Goal: Task Accomplishment & Management: Complete application form

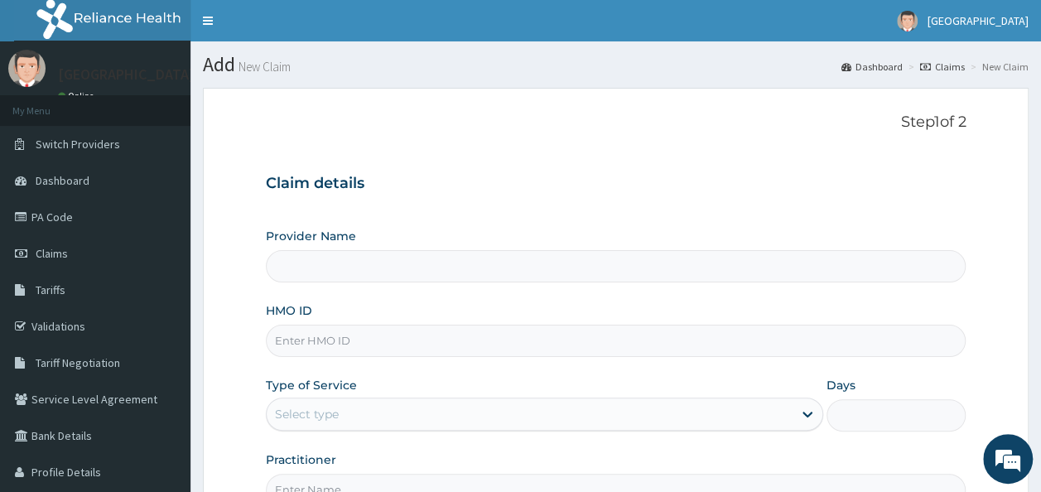
click at [302, 265] on input "Provider Name" at bounding box center [616, 266] width 701 height 32
type input "Onehealth Medical Centre"
click at [419, 341] on input "HMO ID" at bounding box center [616, 341] width 701 height 32
paste input "CYU/10321/B"
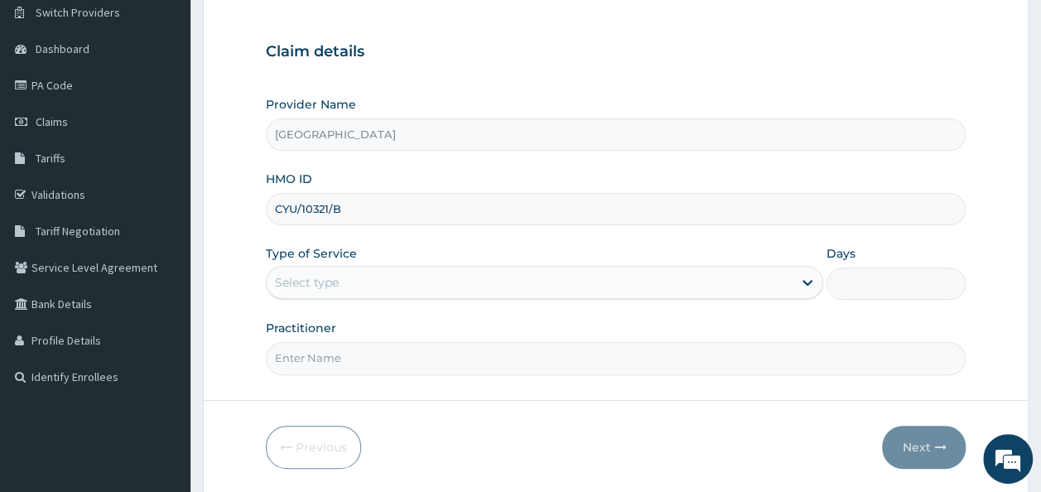
scroll to position [133, 0]
type input "CYU/10321/B"
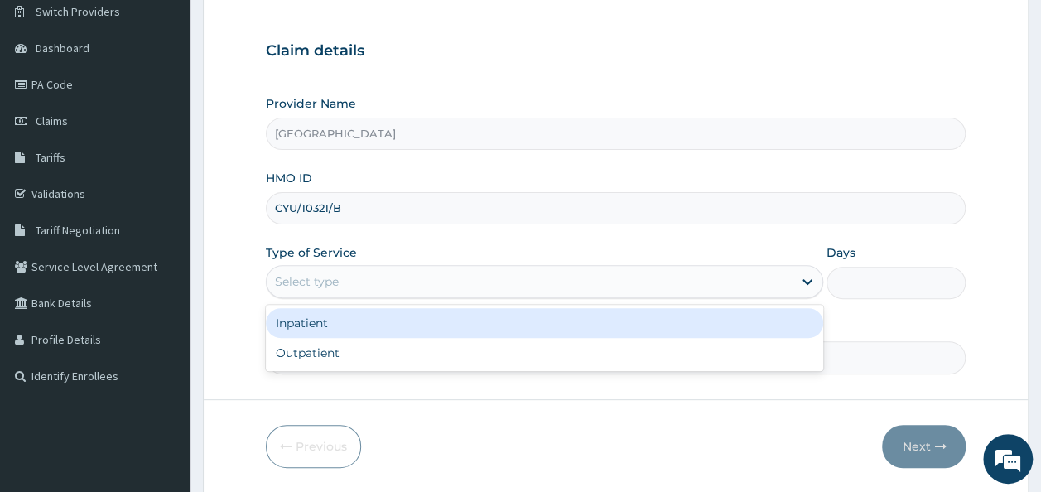
click at [403, 288] on div "Select type" at bounding box center [530, 281] width 526 height 27
click at [320, 324] on div "Inpatient" at bounding box center [545, 323] width 558 height 30
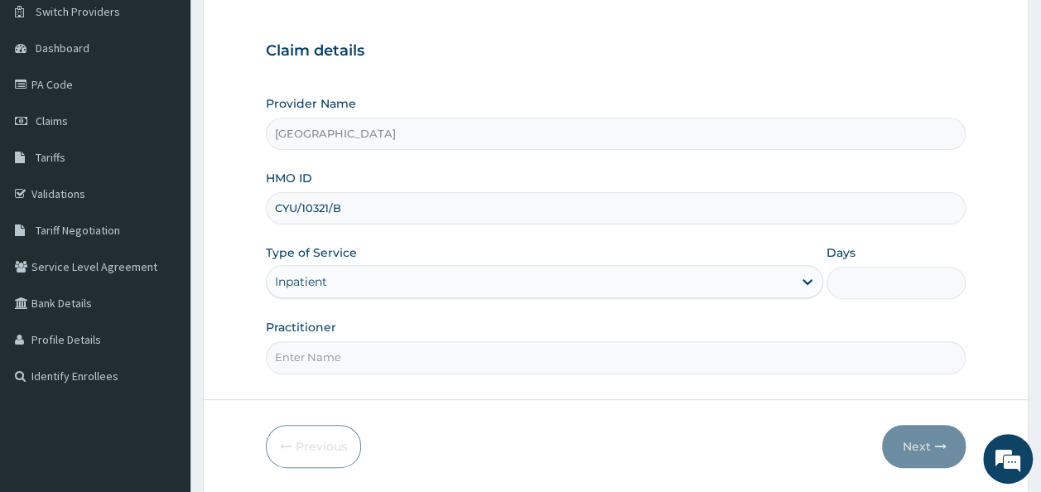
click at [857, 268] on input "Days" at bounding box center [896, 283] width 139 height 32
type input "2"
click at [487, 359] on input "Practitioner" at bounding box center [616, 357] width 701 height 32
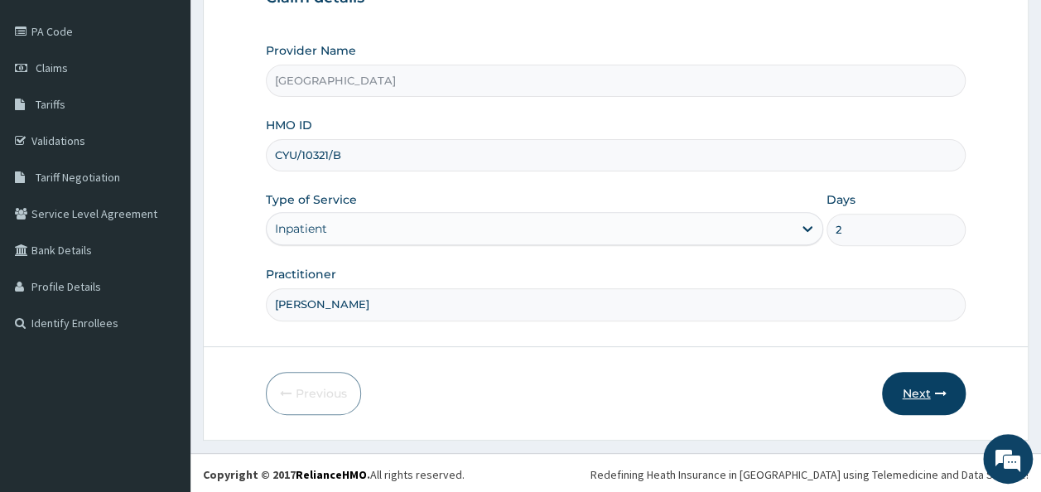
type input "Dr George"
click at [950, 393] on button "Next" at bounding box center [924, 393] width 84 height 43
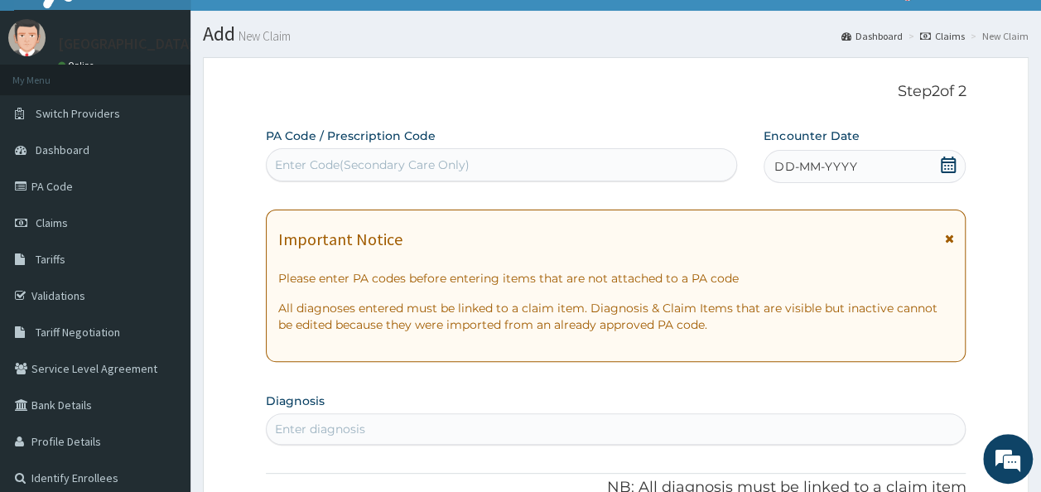
scroll to position [0, 0]
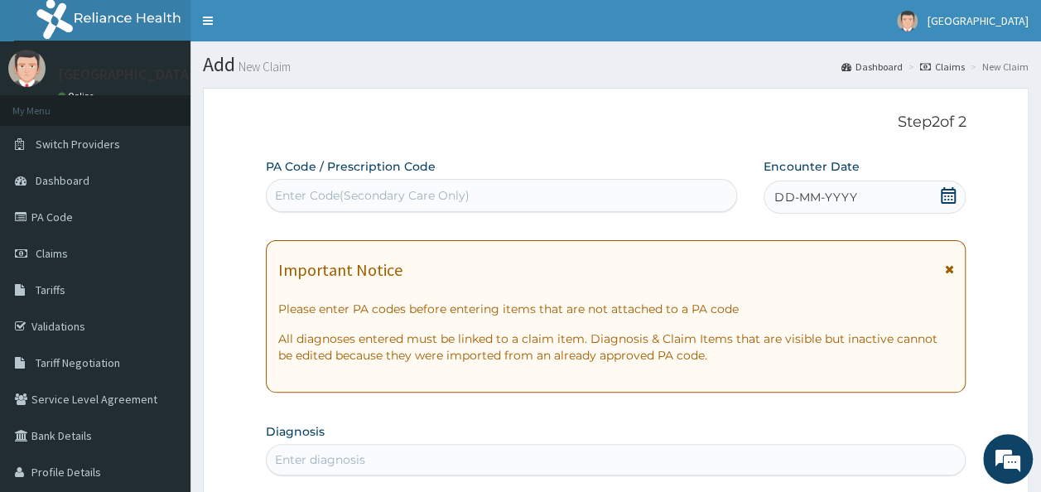
click at [351, 196] on div "Enter Code(Secondary Care Only)" at bounding box center [372, 195] width 195 height 17
paste input "PA/7D8A00"
type input "PA/7D8A00"
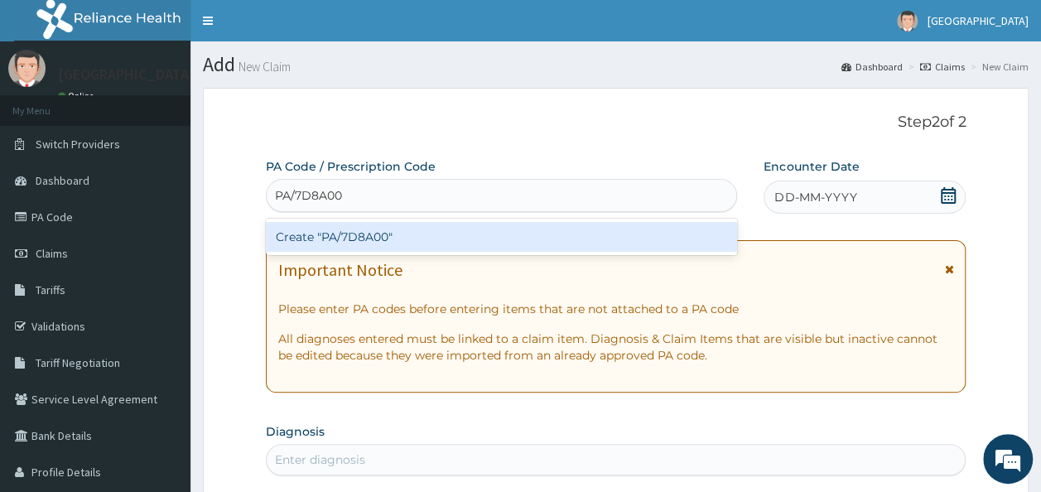
click at [351, 234] on div "Create "PA/7D8A00"" at bounding box center [502, 237] width 472 height 30
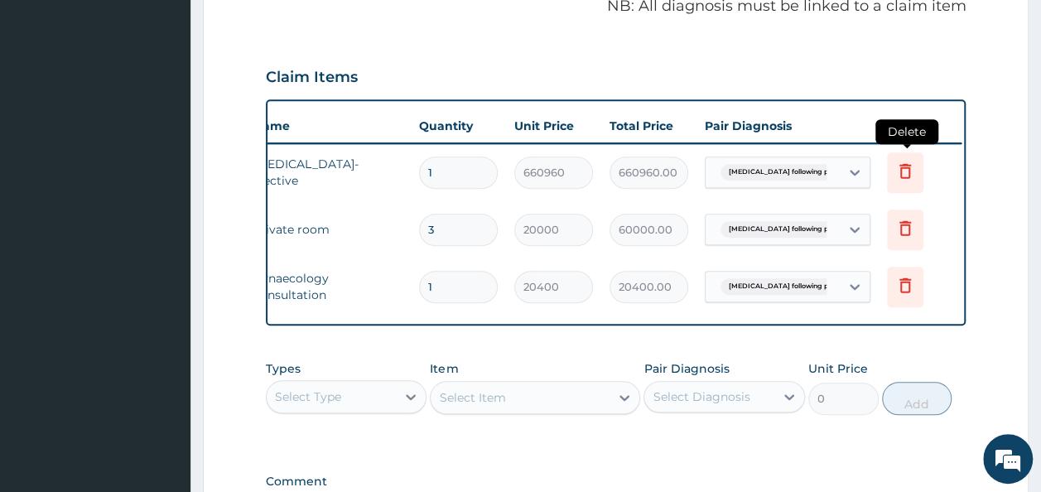
scroll to position [0, 130]
click at [900, 166] on icon at bounding box center [902, 170] width 12 height 15
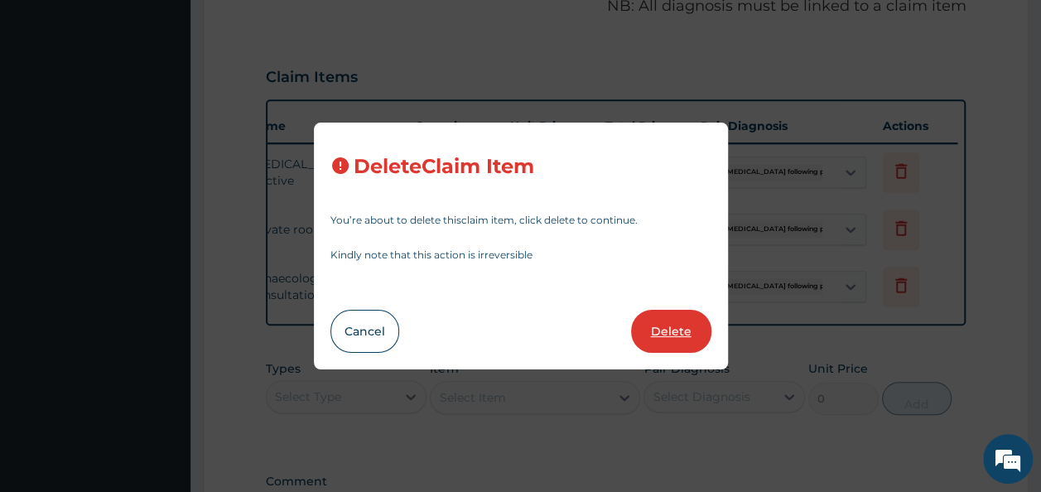
click at [673, 331] on button "Delete" at bounding box center [671, 331] width 80 height 43
type input "3"
type input "20000"
type input "60000.00"
type input "1"
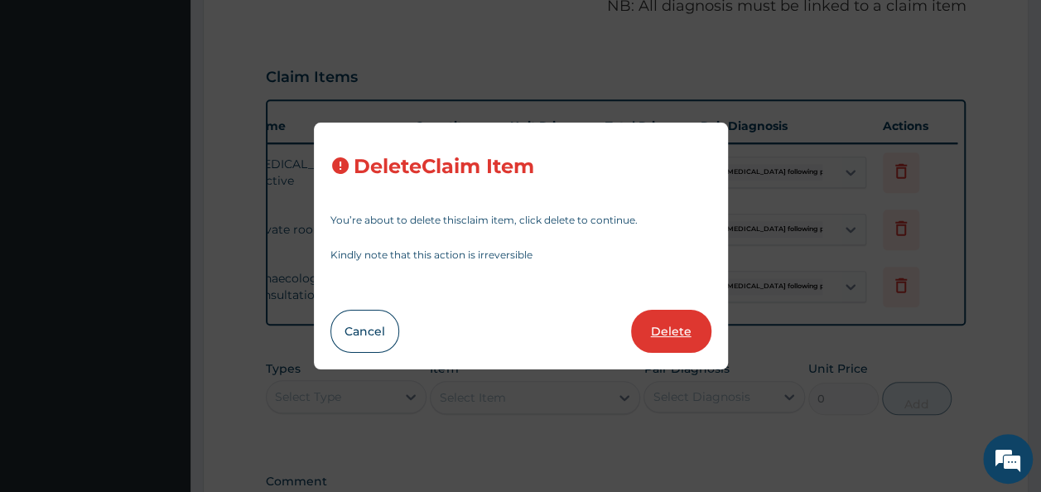
type input "20400"
type input "20400.00"
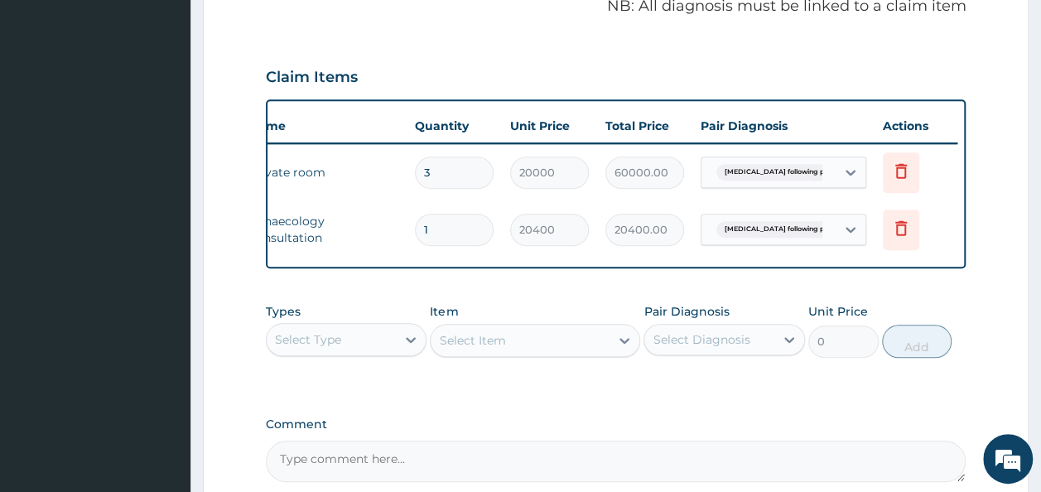
scroll to position [0, 55]
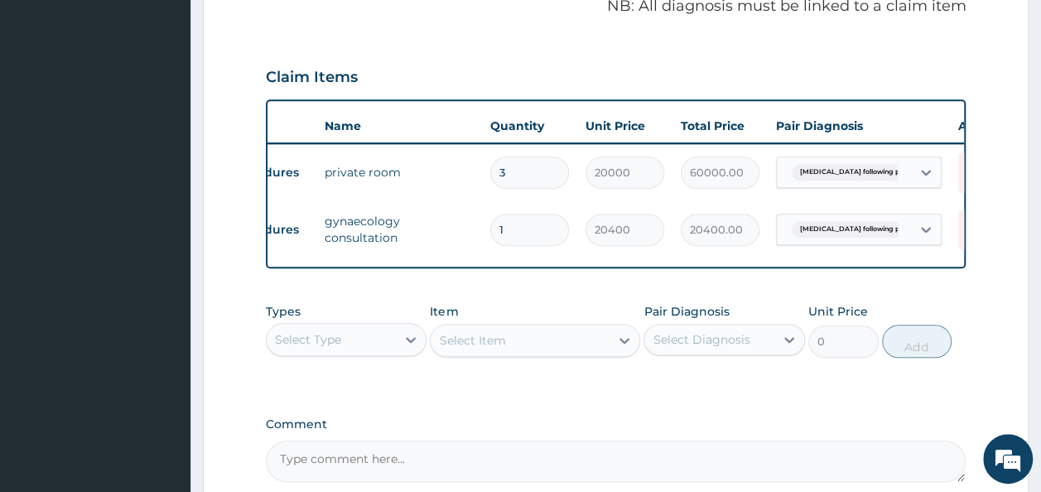
drag, startPoint x: 508, startPoint y: 176, endPoint x: 490, endPoint y: 177, distance: 18.3
click at [490, 177] on div "3" at bounding box center [529, 173] width 79 height 32
type input "2"
type input "40000.00"
type input "2"
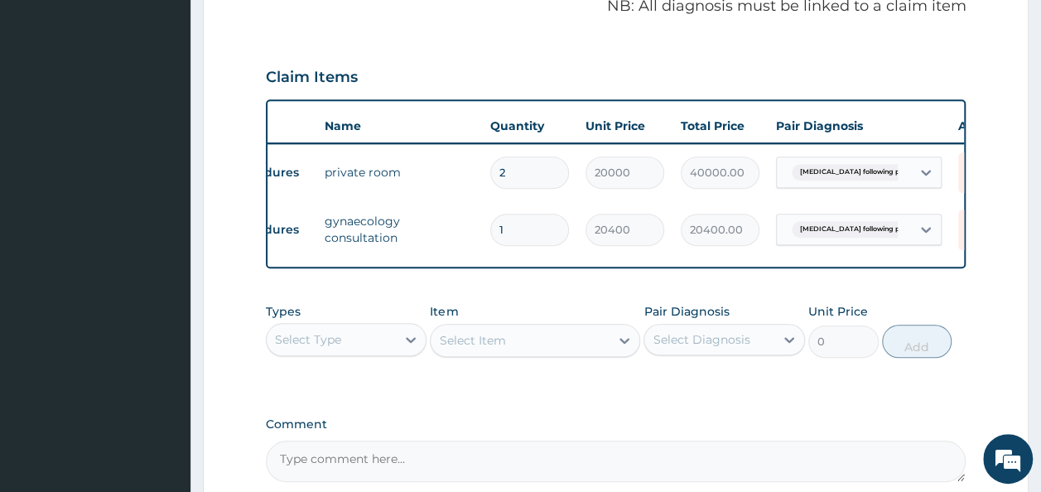
click at [515, 301] on div "PA Code / Prescription Code PA/7D8A00 Encounter Date 19-09-2025 Important Notic…" at bounding box center [616, 61] width 701 height 841
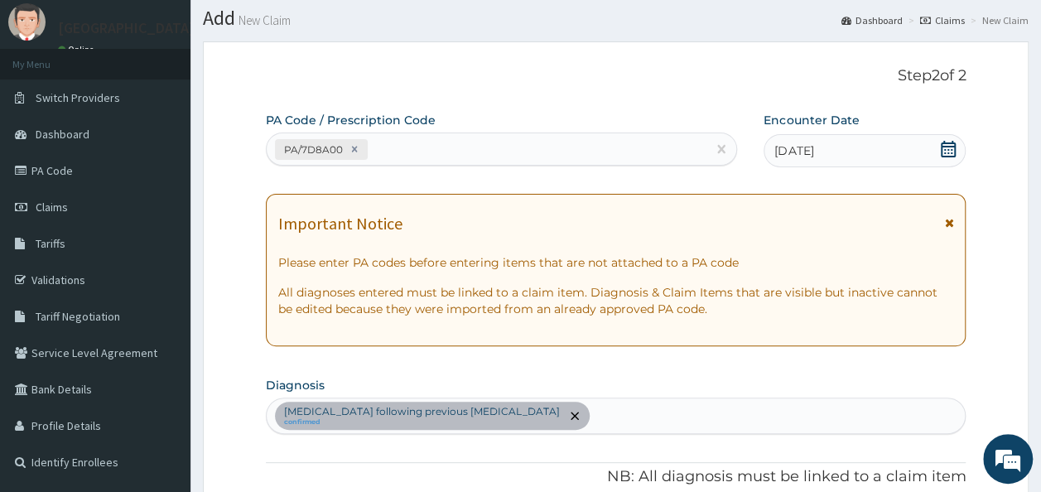
scroll to position [45, 0]
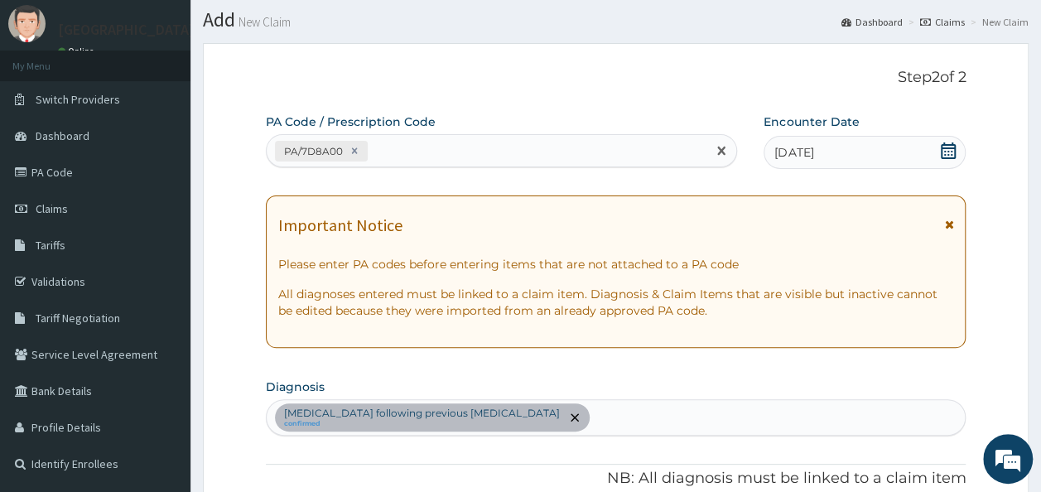
click at [439, 146] on div "PA/7D8A00" at bounding box center [487, 151] width 441 height 27
paste input "PA/6B57A0"
type input "PA/6B57A0"
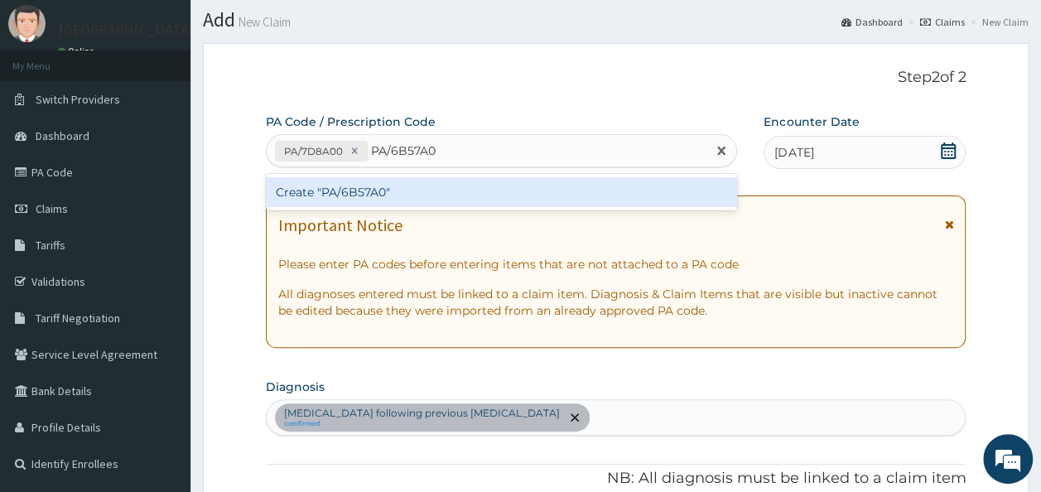
click at [350, 194] on div "Create "PA/6B57A0"" at bounding box center [502, 192] width 472 height 30
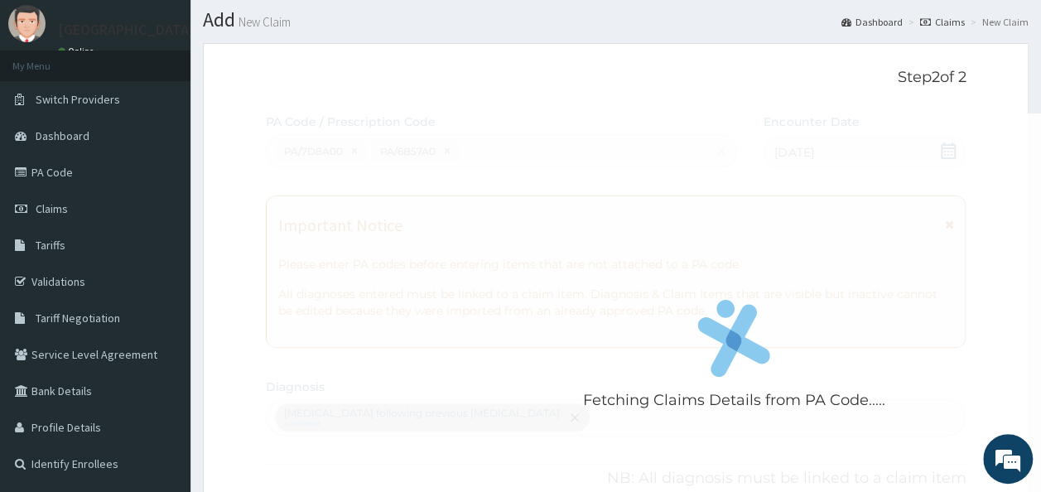
drag, startPoint x: 525, startPoint y: 235, endPoint x: 529, endPoint y: 246, distance: 11.3
click at [529, 246] on div "Fetching Claims Details from PA Code....." at bounding box center [734, 360] width 937 height 492
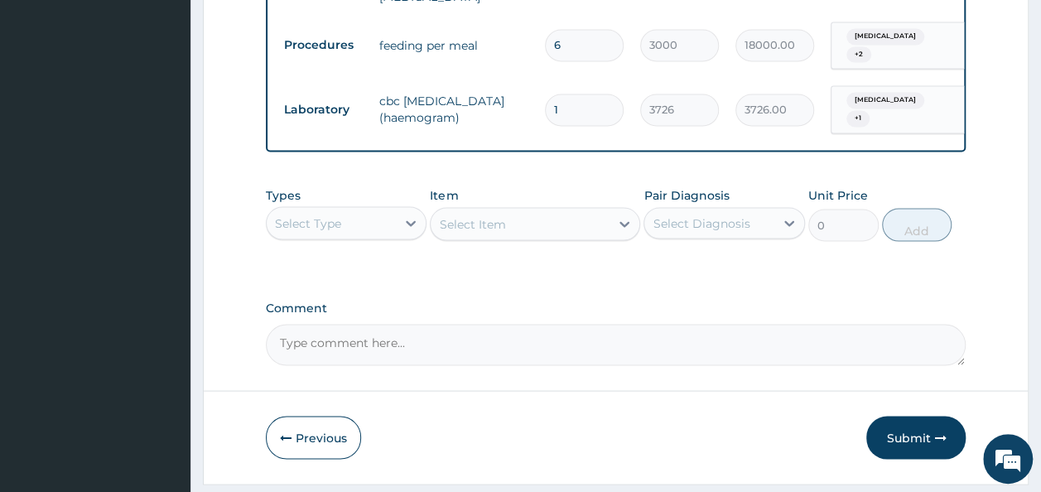
scroll to position [1471, 0]
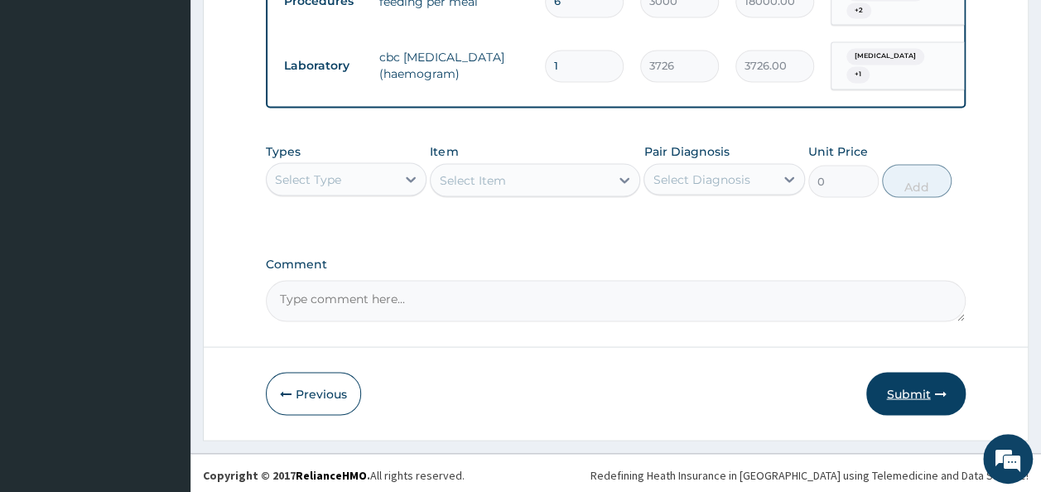
click at [901, 386] on button "Submit" at bounding box center [916, 393] width 99 height 43
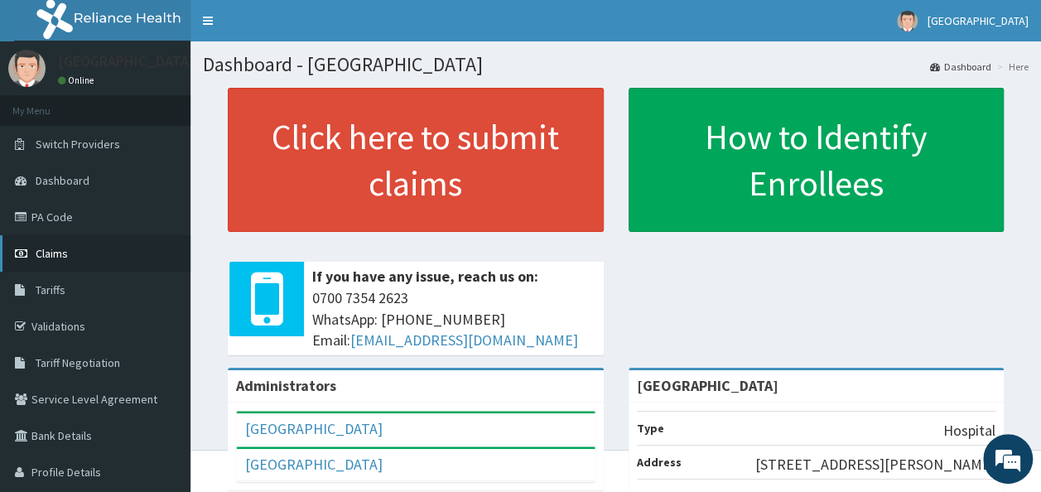
click at [83, 247] on link "Claims" at bounding box center [95, 253] width 191 height 36
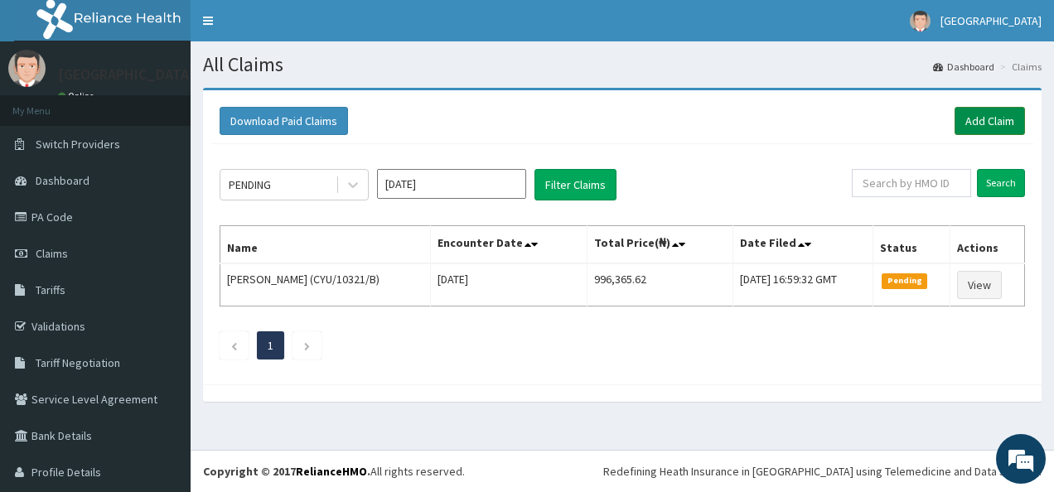
click at [968, 124] on link "Add Claim" at bounding box center [989, 121] width 70 height 28
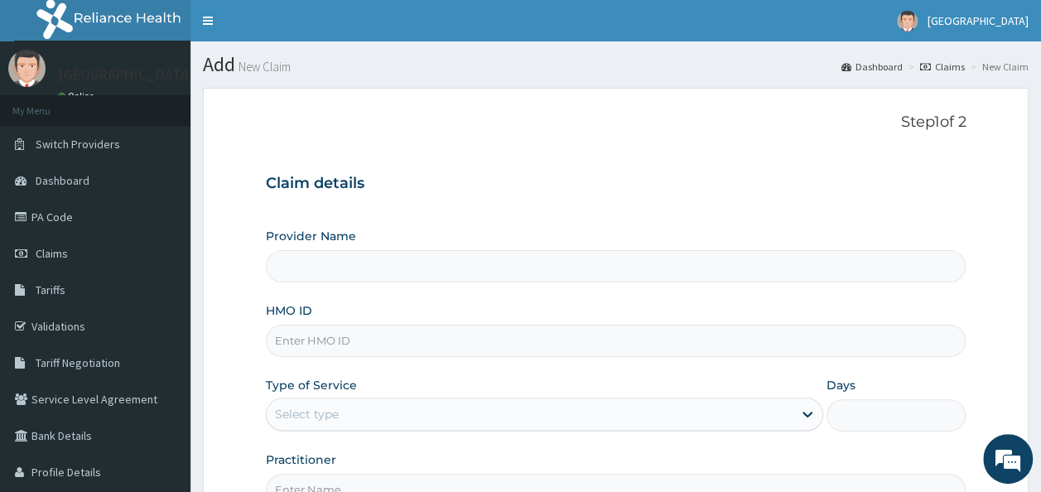
type input "[GEOGRAPHIC_DATA]"
click at [384, 348] on input "HMO ID" at bounding box center [616, 341] width 701 height 32
paste input "CYU/10321/B"
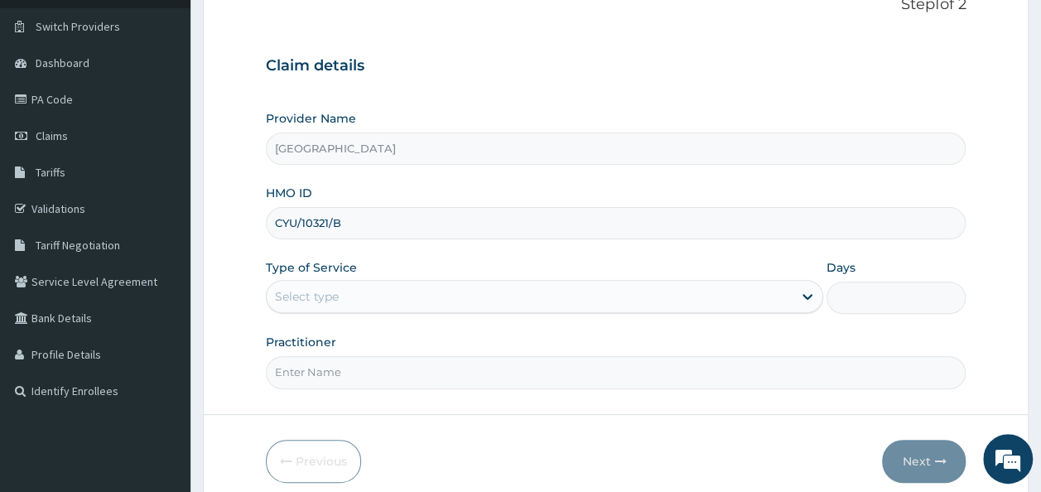
scroll to position [169, 0]
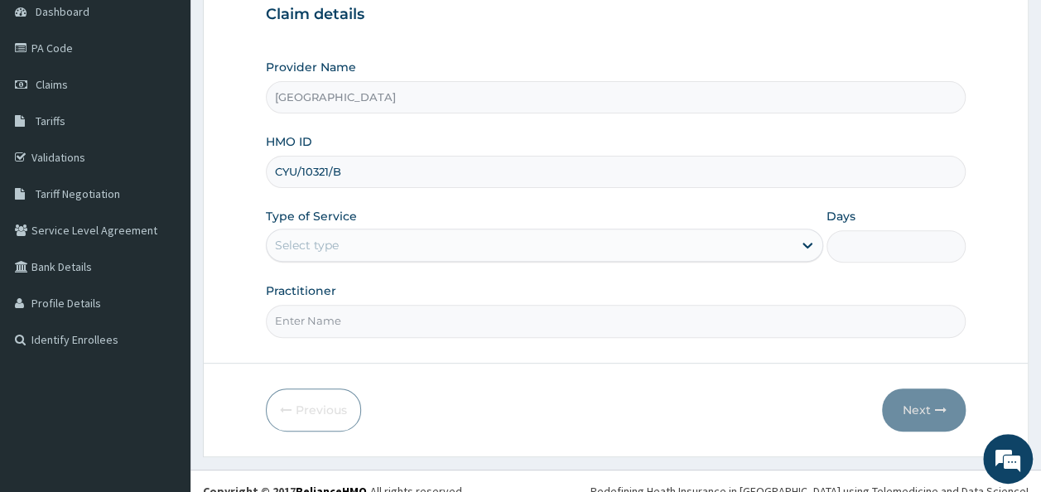
type input "CYU/10321/B"
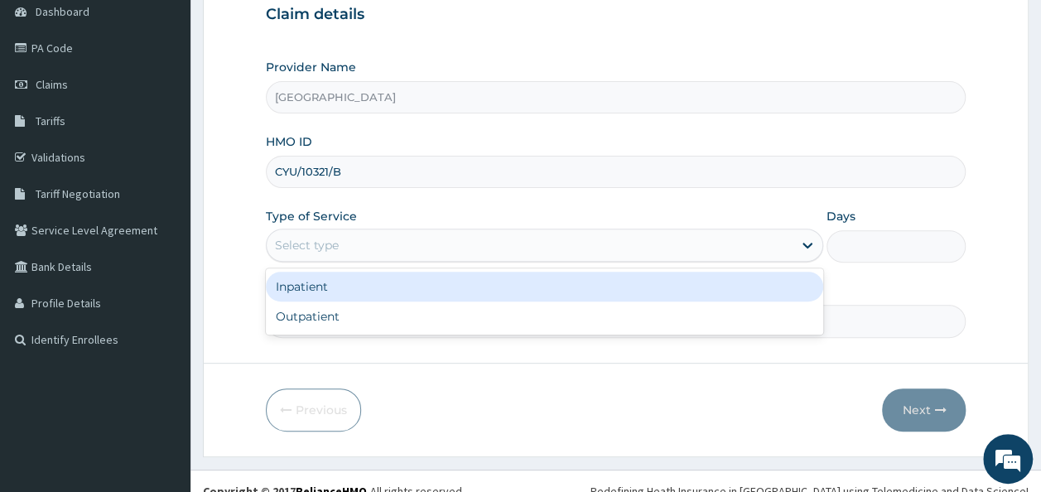
click at [391, 245] on div "Select type" at bounding box center [530, 245] width 526 height 27
click at [320, 278] on div "Inpatient" at bounding box center [545, 287] width 558 height 30
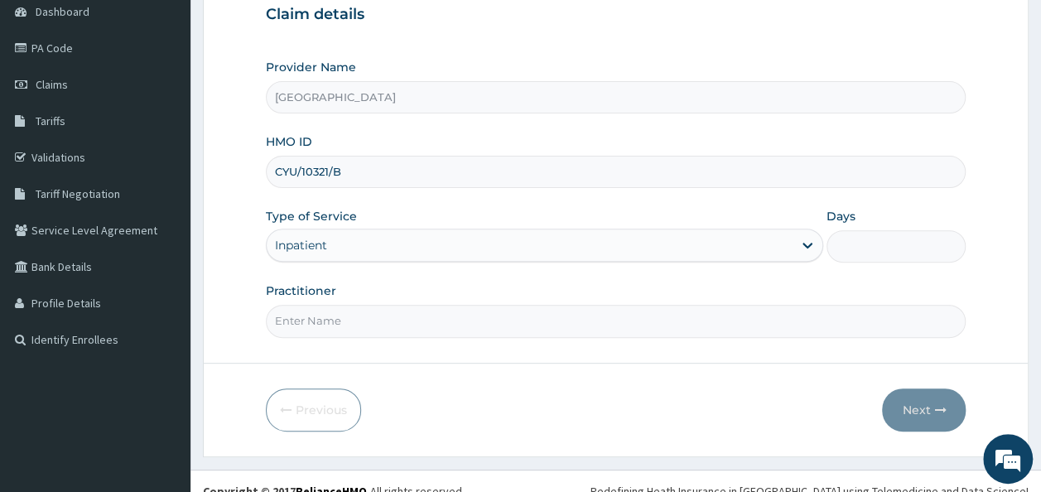
click at [872, 239] on input "Days" at bounding box center [896, 246] width 139 height 32
type input "2"
click at [418, 307] on input "Practitioner" at bounding box center [616, 321] width 701 height 32
type input "Dr George"
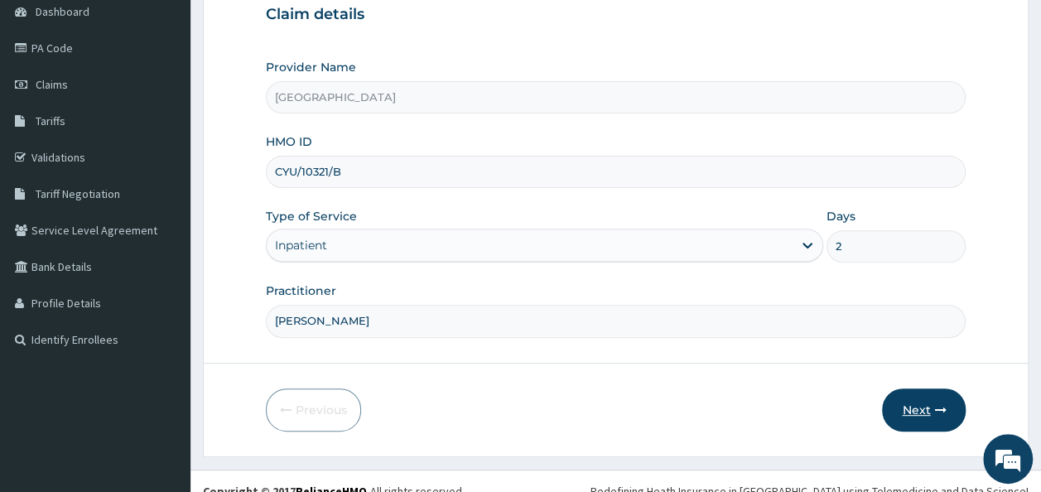
click at [934, 393] on button "Next" at bounding box center [924, 410] width 84 height 43
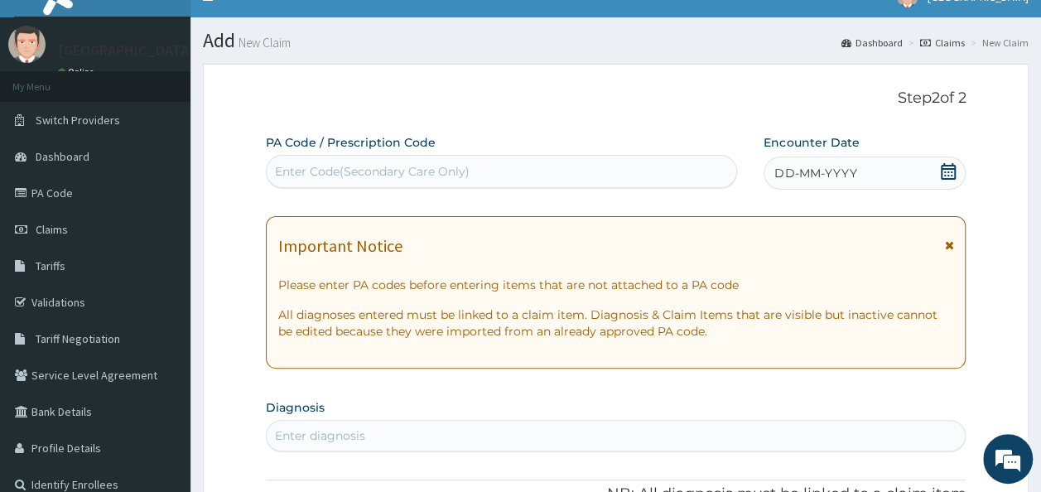
scroll to position [23, 0]
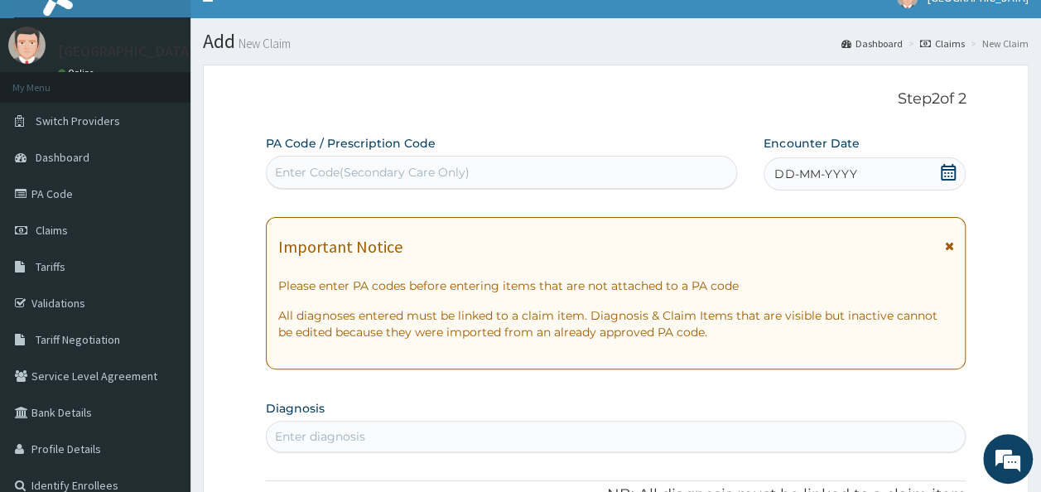
click at [502, 176] on div "Enter Code(Secondary Care Only)" at bounding box center [502, 172] width 471 height 27
paste input "PA/6B57A0"
type input "PA/6B57A0"
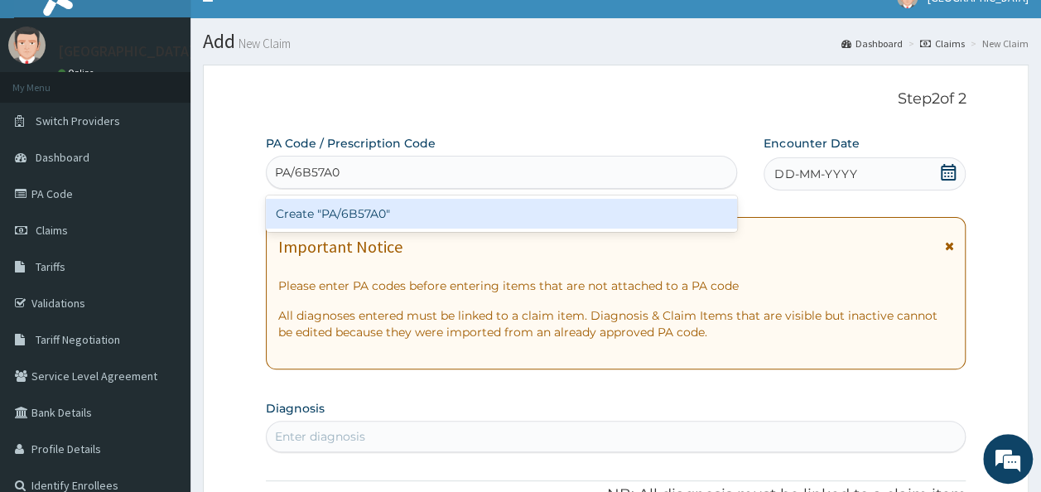
click at [330, 220] on div "Create "PA/6B57A0"" at bounding box center [502, 214] width 472 height 30
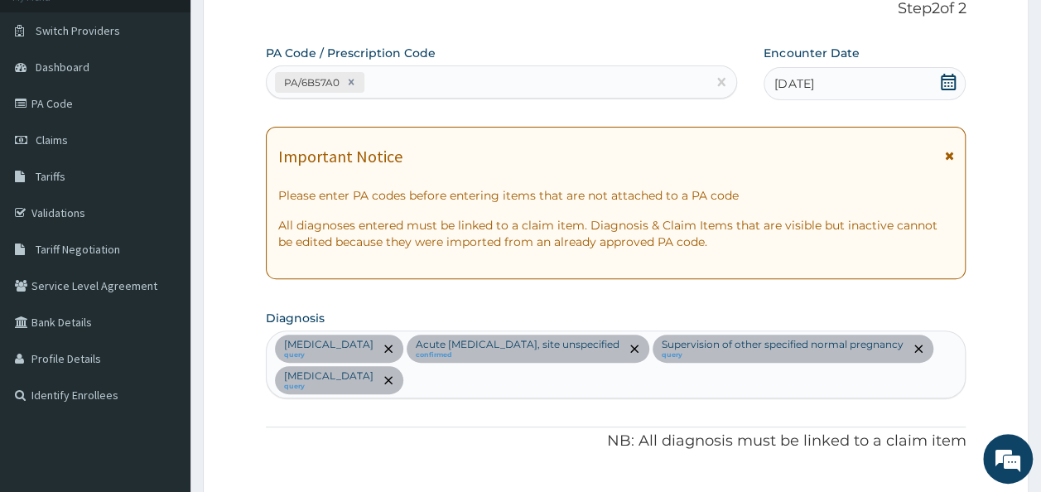
scroll to position [0, 0]
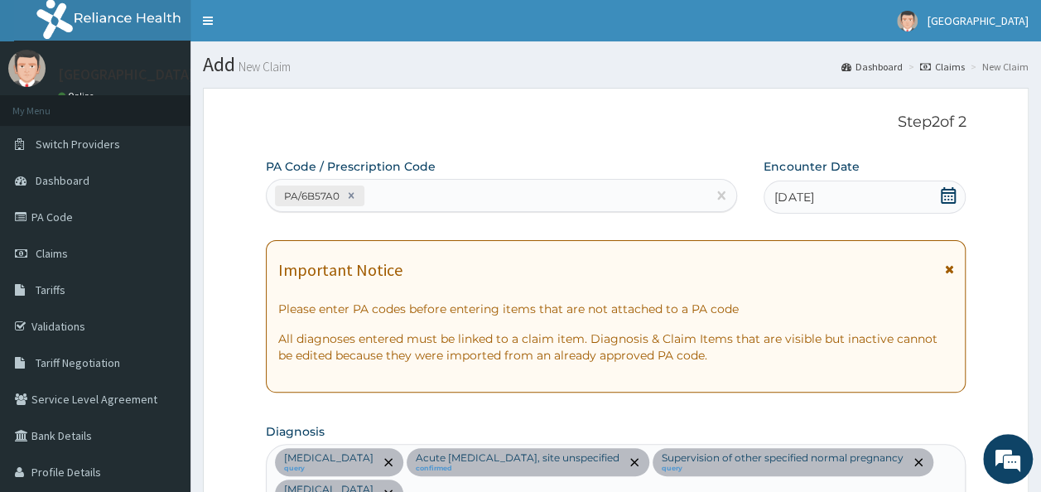
click at [945, 198] on icon at bounding box center [948, 195] width 15 height 17
click at [956, 196] on icon at bounding box center [948, 195] width 15 height 17
click at [401, 197] on div "PA/6B57A0" at bounding box center [487, 195] width 441 height 27
paste input "PA/7D8A00"
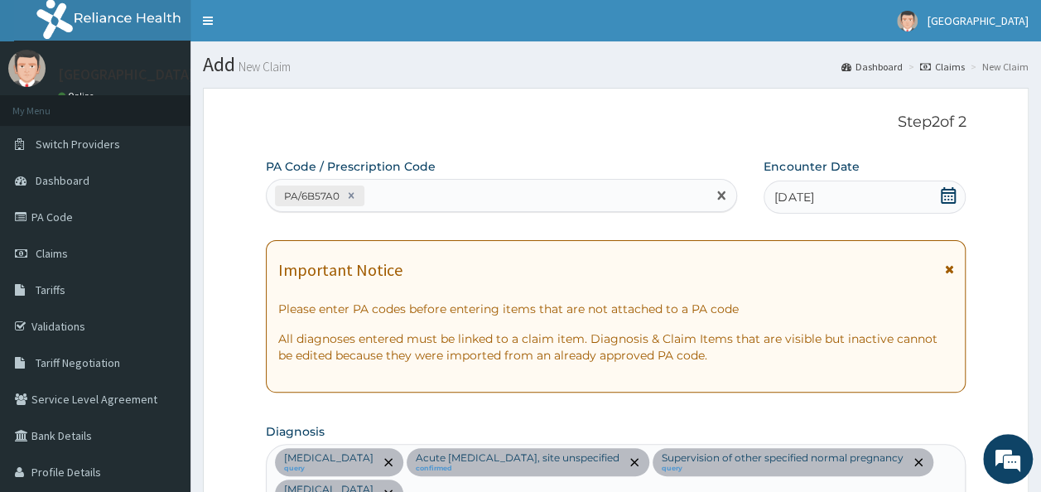
type input "PA/7D8A00"
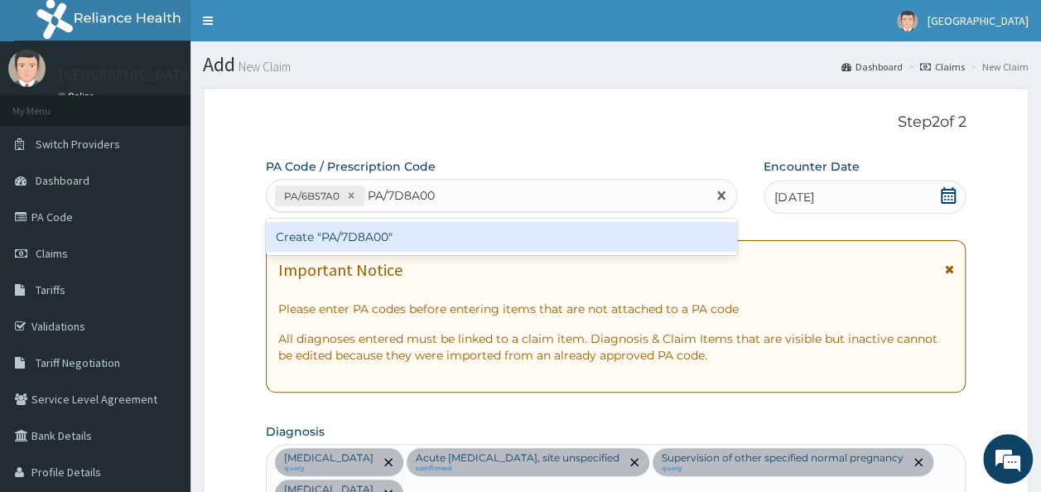
click at [364, 240] on div "Create "PA/7D8A00"" at bounding box center [502, 237] width 472 height 30
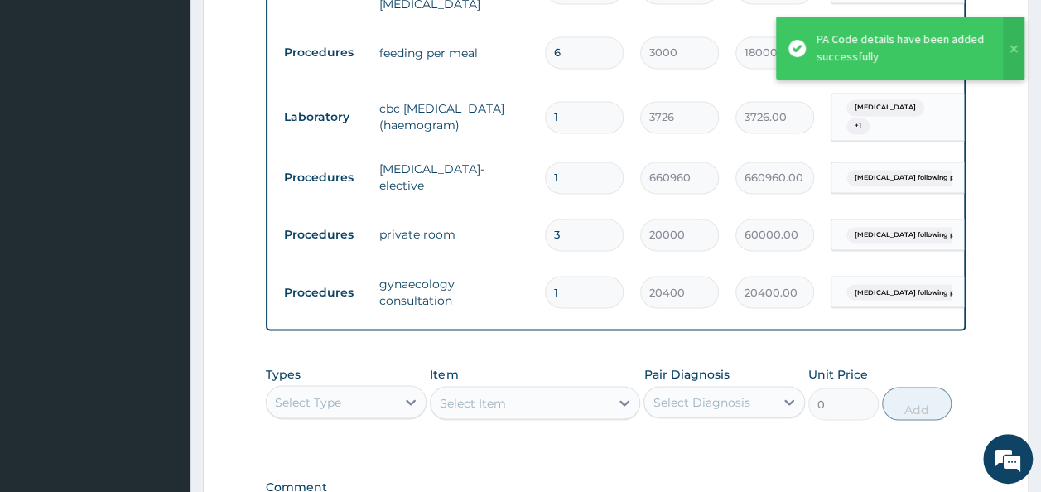
scroll to position [1277, 0]
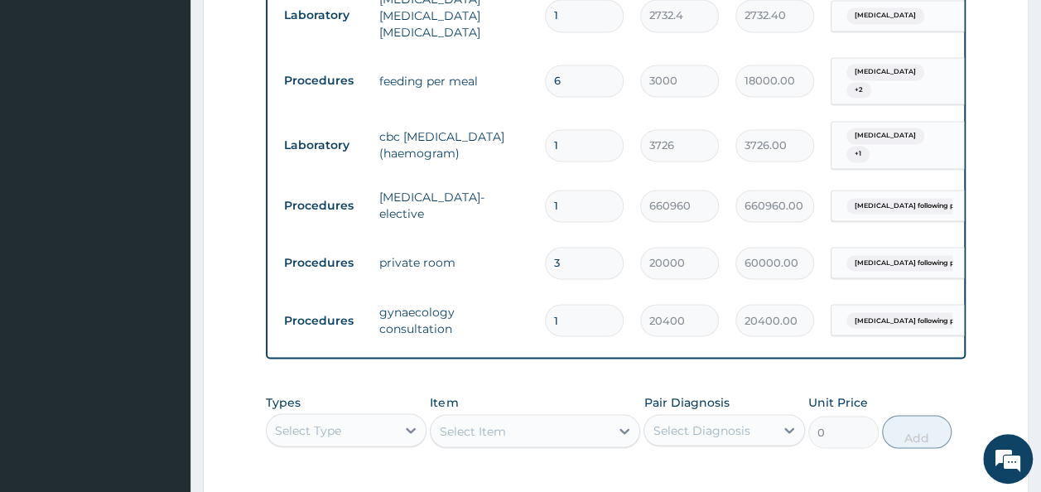
drag, startPoint x: 568, startPoint y: 217, endPoint x: 529, endPoint y: 220, distance: 39.8
click at [529, 234] on tr "Procedures private room 3 20000 60000.00 Cesarean section following pre... Dele…" at bounding box center [682, 262] width 812 height 57
type input "2"
type input "40000.00"
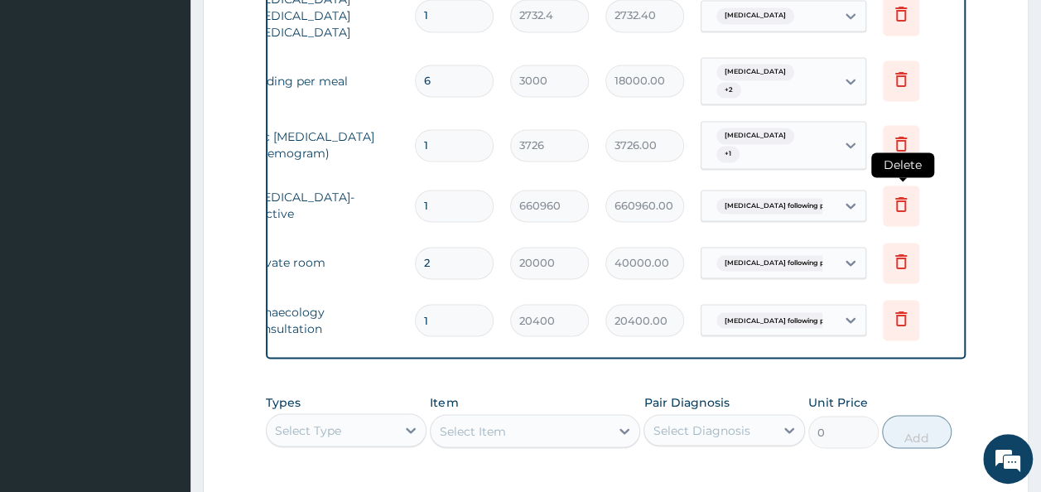
type input "2"
click at [893, 194] on icon at bounding box center [901, 204] width 20 height 20
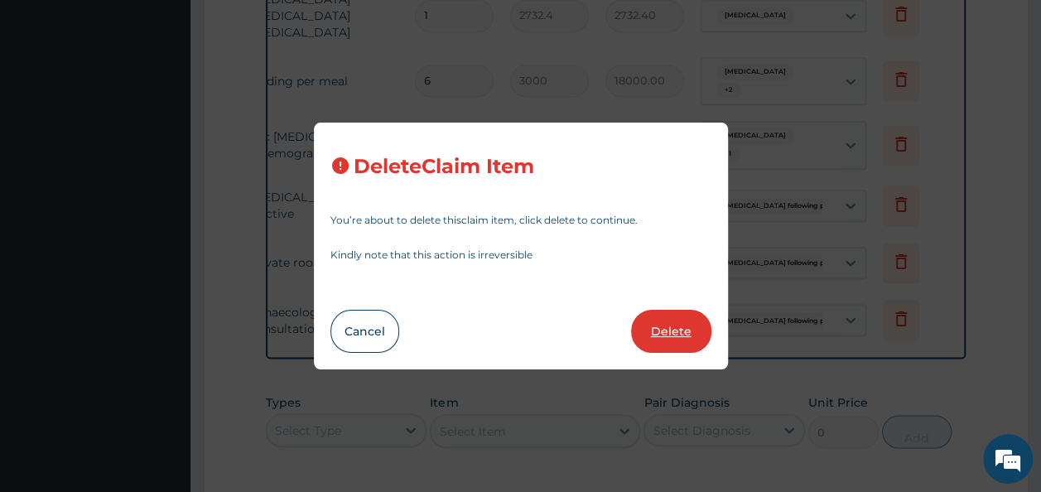
click at [671, 341] on button "Delete" at bounding box center [671, 331] width 80 height 43
type input "2"
type input "20000"
type input "40000.00"
type input "1"
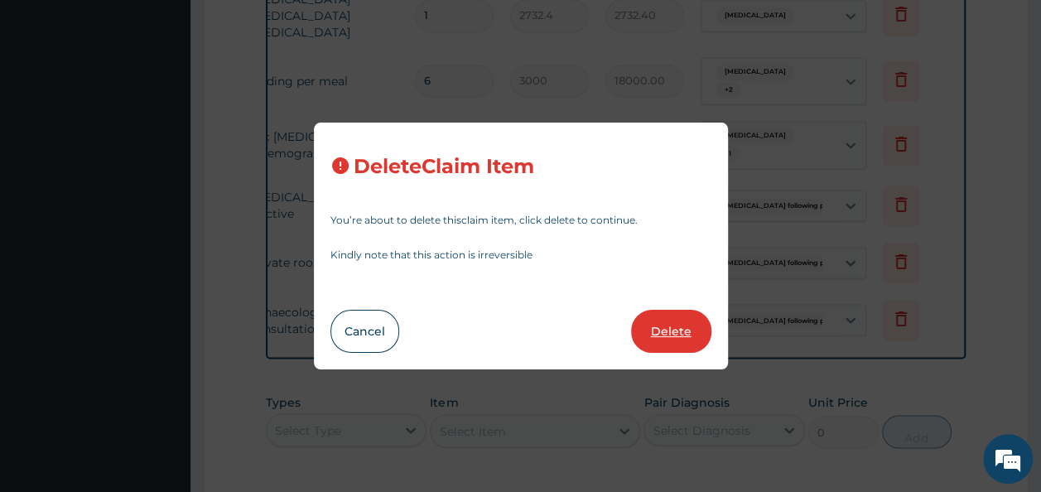
type input "20400"
type input "20400.00"
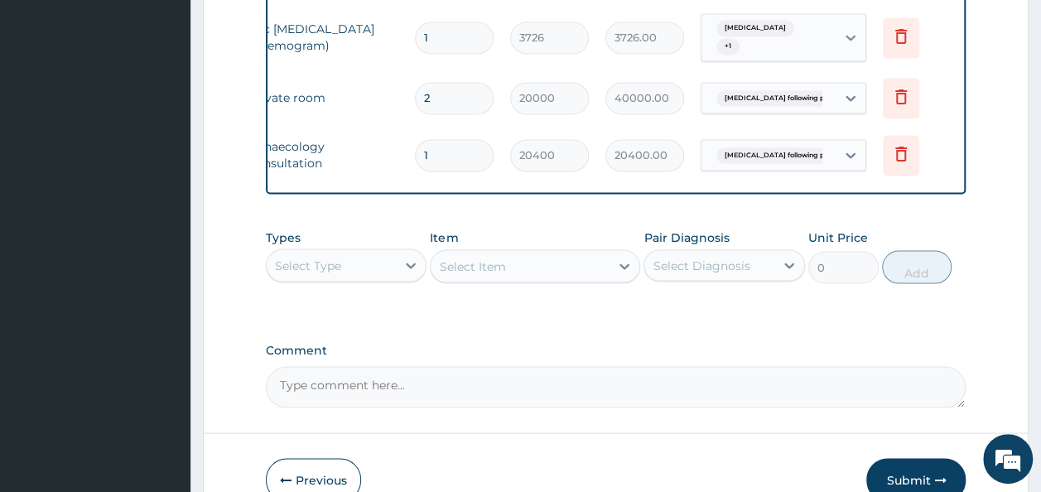
scroll to position [1440, 0]
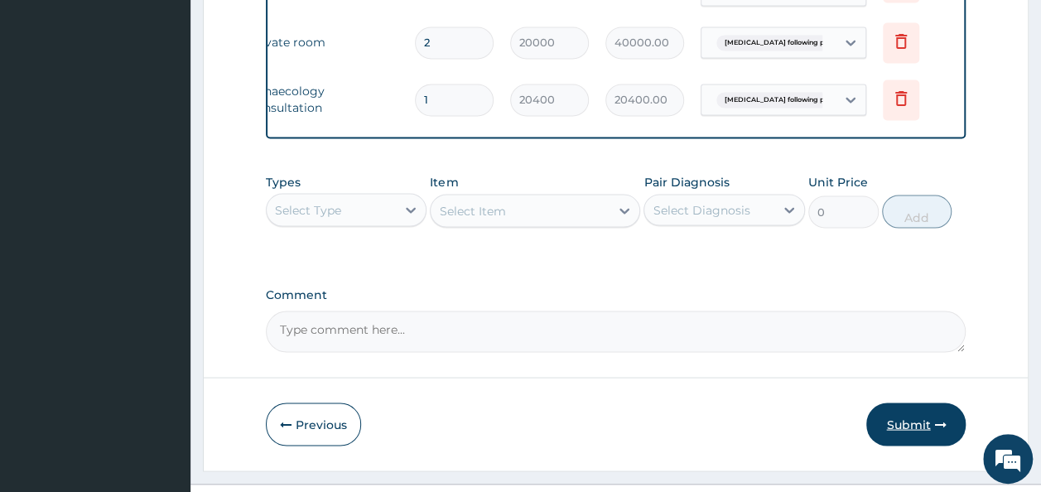
click at [901, 403] on button "Submit" at bounding box center [916, 424] width 99 height 43
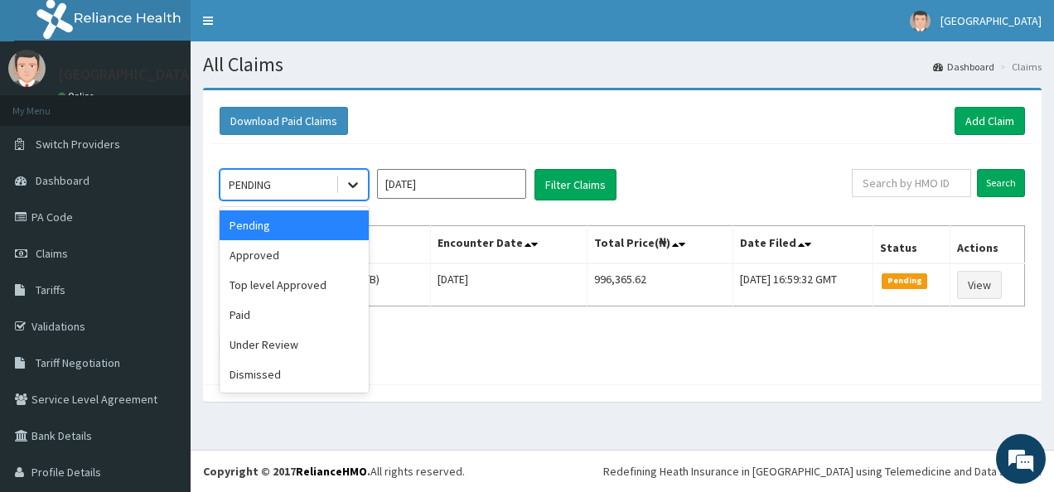
click at [356, 179] on icon at bounding box center [353, 184] width 17 height 17
click at [273, 253] on div "Approved" at bounding box center [294, 255] width 149 height 30
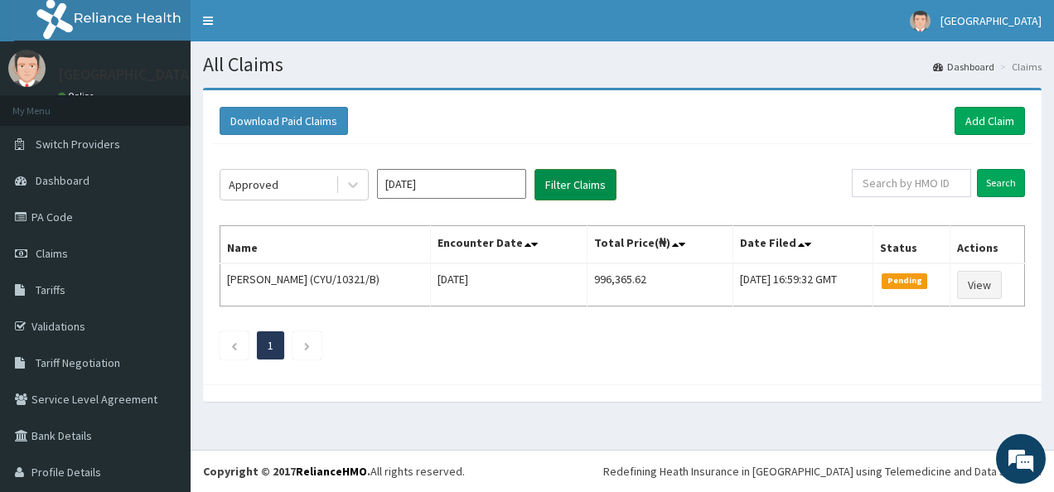
click at [559, 195] on button "Filter Claims" at bounding box center [575, 184] width 82 height 31
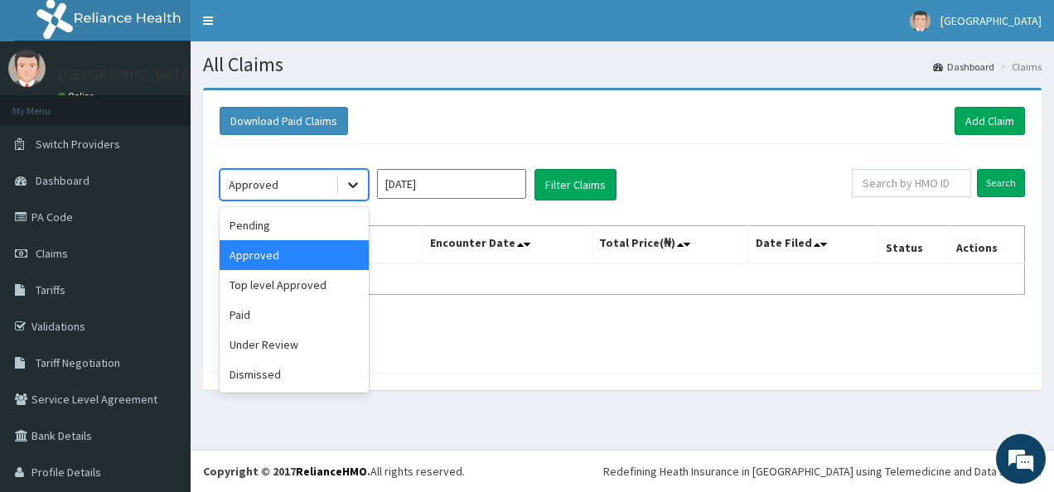
click at [364, 180] on div at bounding box center [353, 185] width 30 height 30
click at [260, 341] on div "Under Review" at bounding box center [294, 345] width 149 height 30
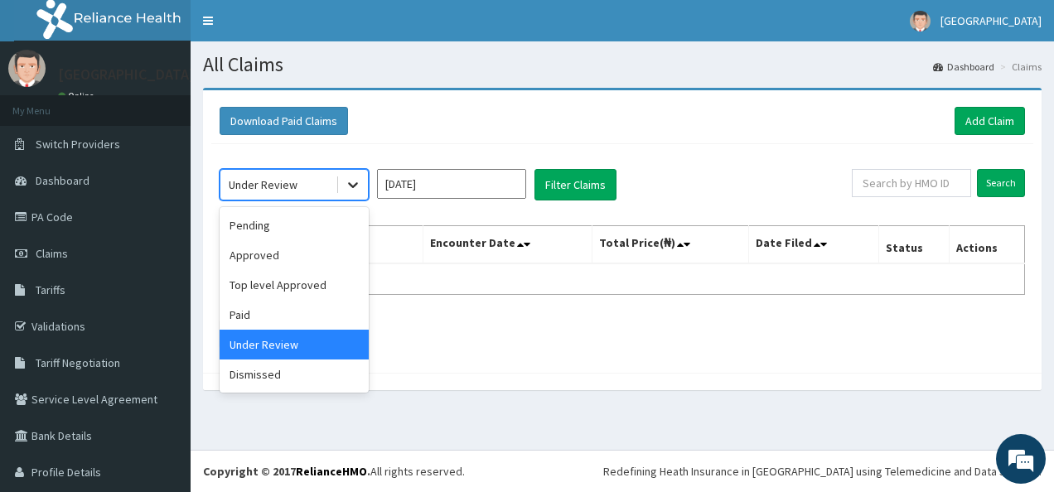
click at [357, 176] on icon at bounding box center [353, 184] width 17 height 17
click at [272, 232] on div "Pending" at bounding box center [294, 225] width 149 height 30
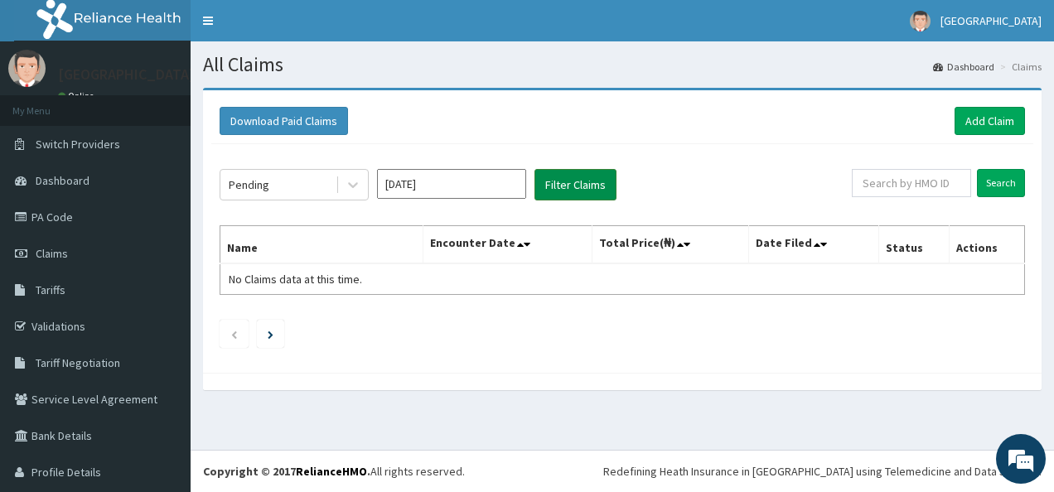
click at [570, 182] on button "Filter Claims" at bounding box center [575, 184] width 82 height 31
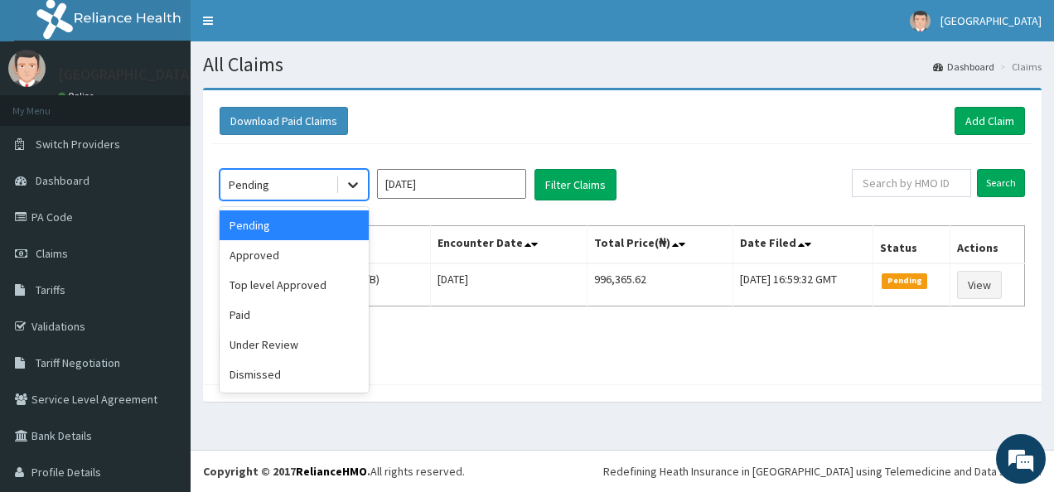
click at [350, 186] on icon at bounding box center [353, 184] width 17 height 17
click at [257, 255] on div "Approved" at bounding box center [294, 255] width 149 height 30
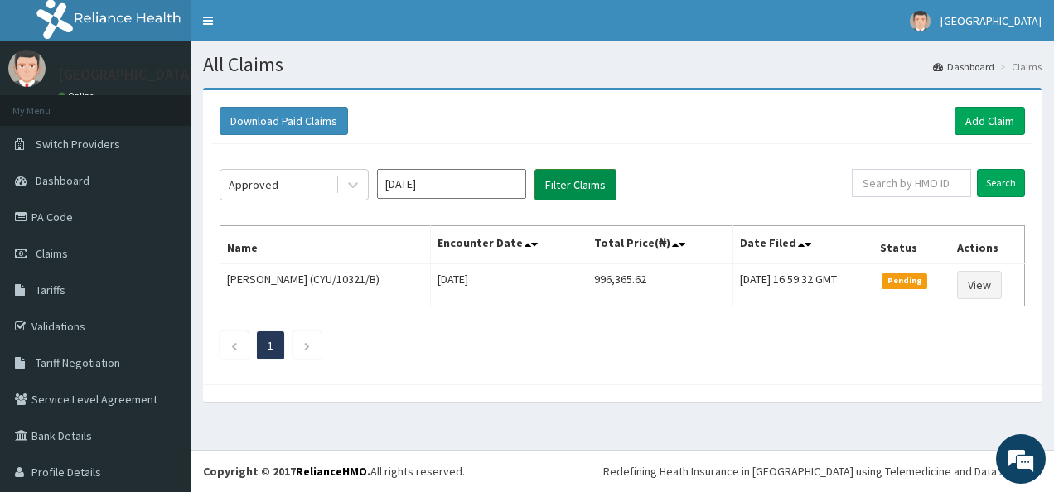
click at [603, 171] on button "Filter Claims" at bounding box center [575, 184] width 82 height 31
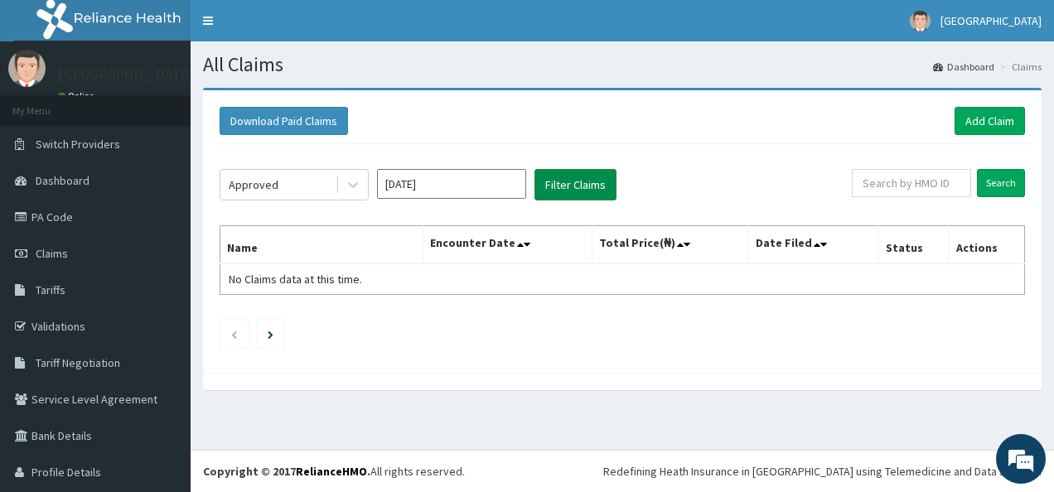
click at [573, 184] on button "Filter Claims" at bounding box center [575, 184] width 82 height 31
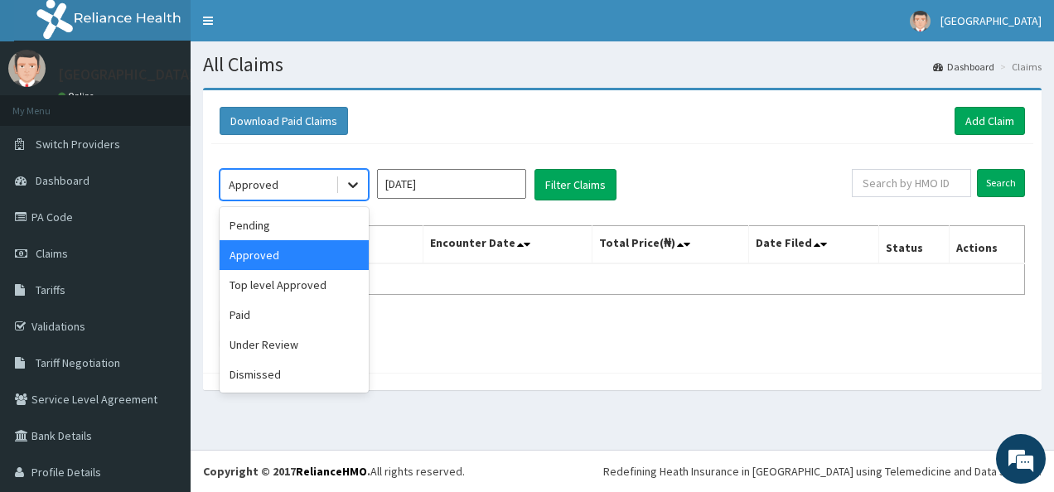
click at [343, 189] on div at bounding box center [353, 185] width 30 height 30
click at [263, 280] on div "Top level Approved" at bounding box center [294, 285] width 149 height 30
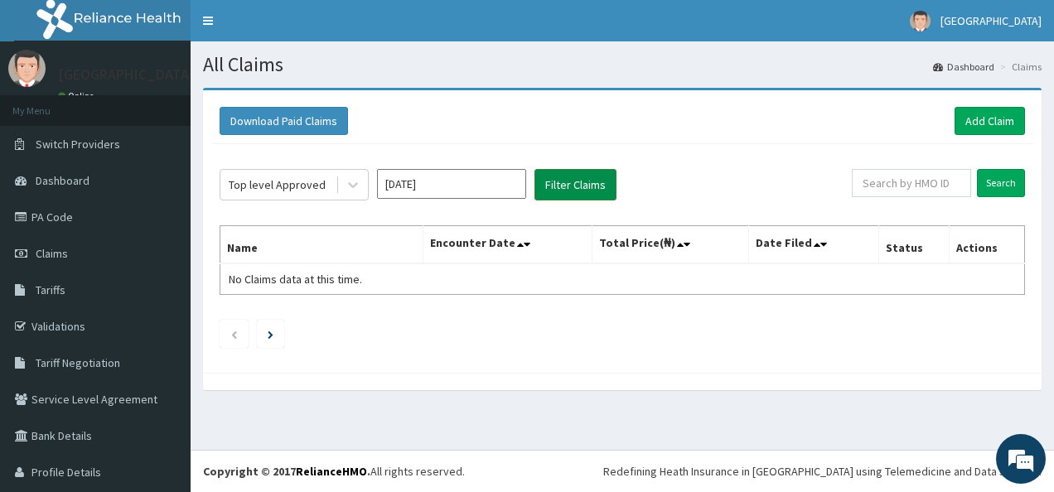
click at [588, 190] on button "Filter Claims" at bounding box center [575, 184] width 82 height 31
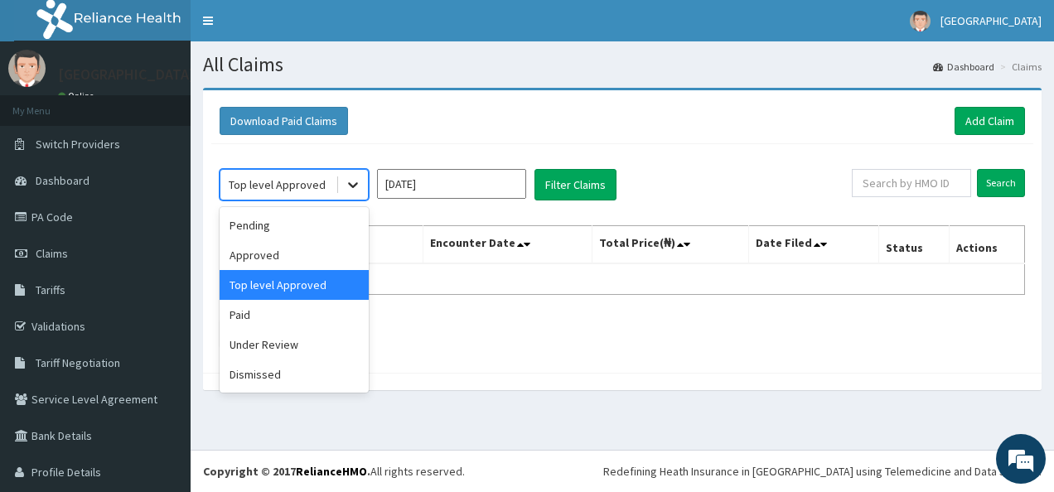
click at [348, 190] on icon at bounding box center [353, 184] width 17 height 17
click at [244, 318] on div "Paid" at bounding box center [294, 315] width 149 height 30
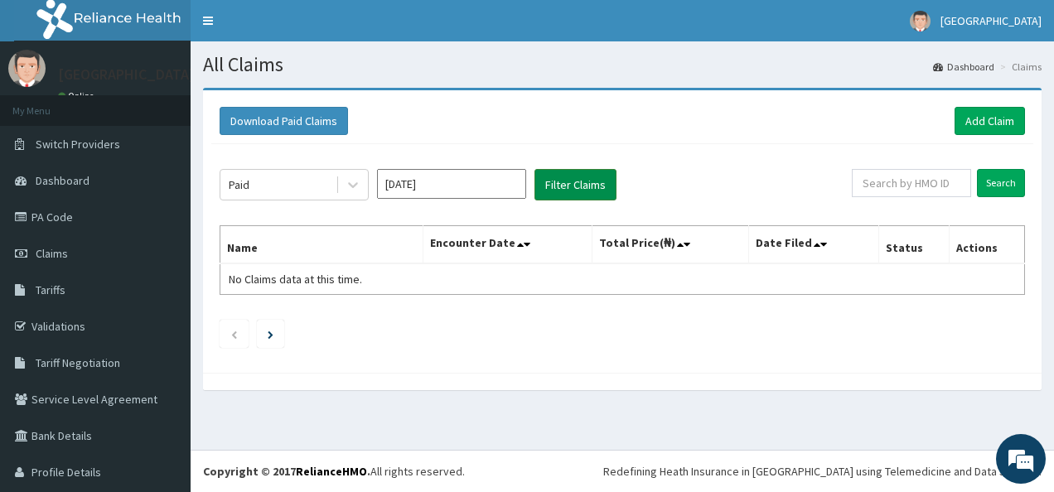
click at [583, 174] on button "Filter Claims" at bounding box center [575, 184] width 82 height 31
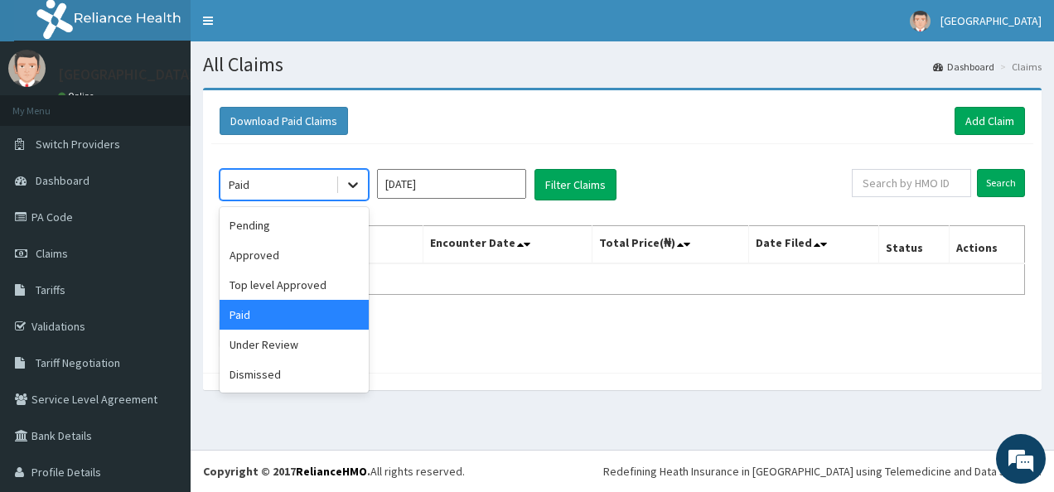
click at [355, 182] on icon at bounding box center [353, 184] width 17 height 17
click at [268, 341] on div "Under Review" at bounding box center [294, 345] width 149 height 30
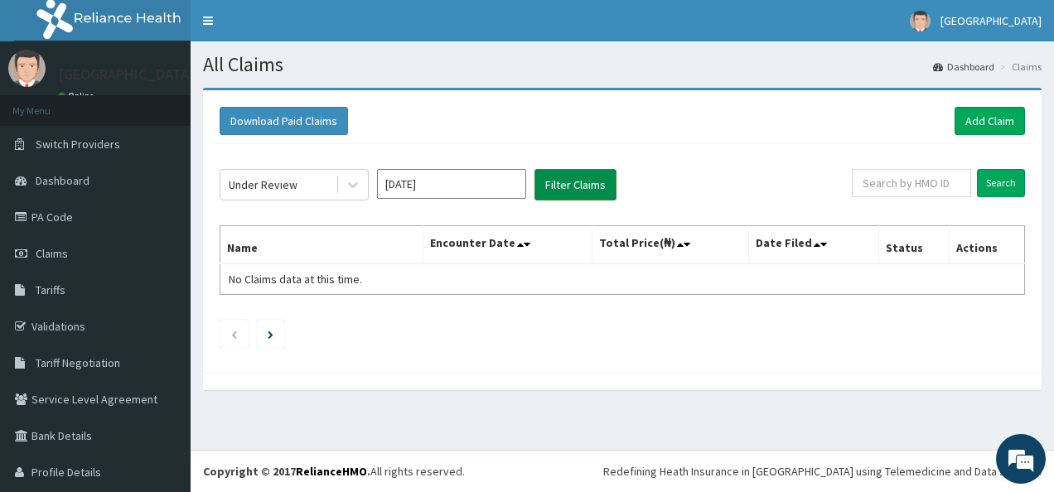
click at [585, 184] on button "Filter Claims" at bounding box center [575, 184] width 82 height 31
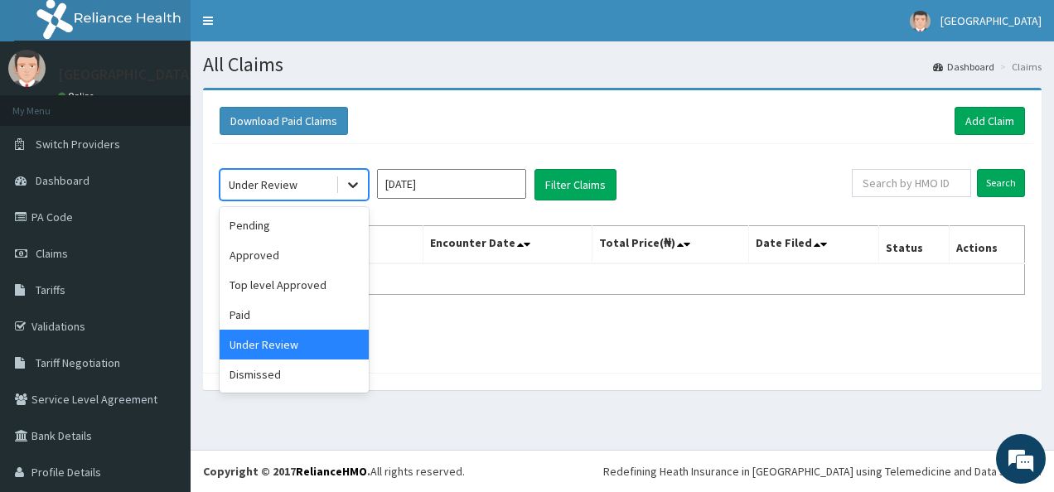
click at [353, 191] on icon at bounding box center [353, 184] width 17 height 17
click at [273, 370] on div "Dismissed" at bounding box center [294, 375] width 149 height 30
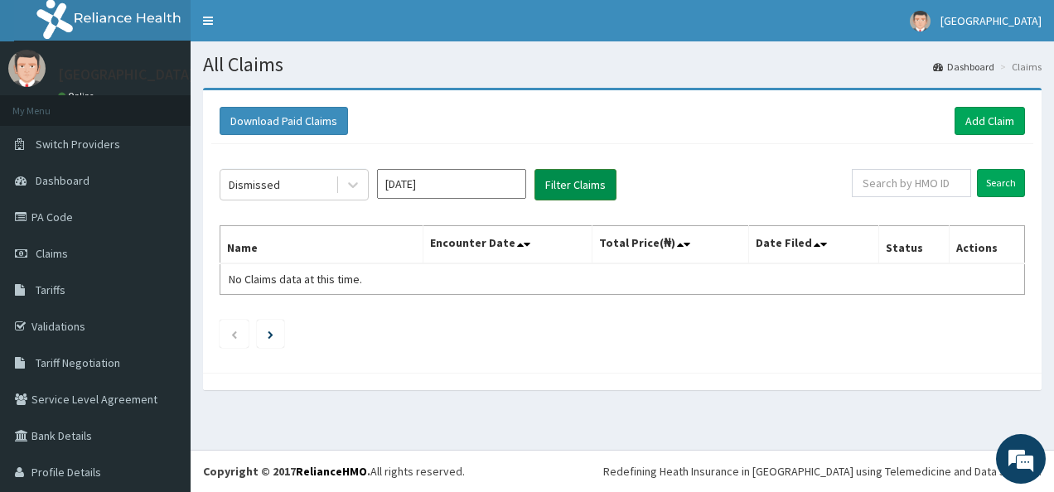
click at [580, 184] on button "Filter Claims" at bounding box center [575, 184] width 82 height 31
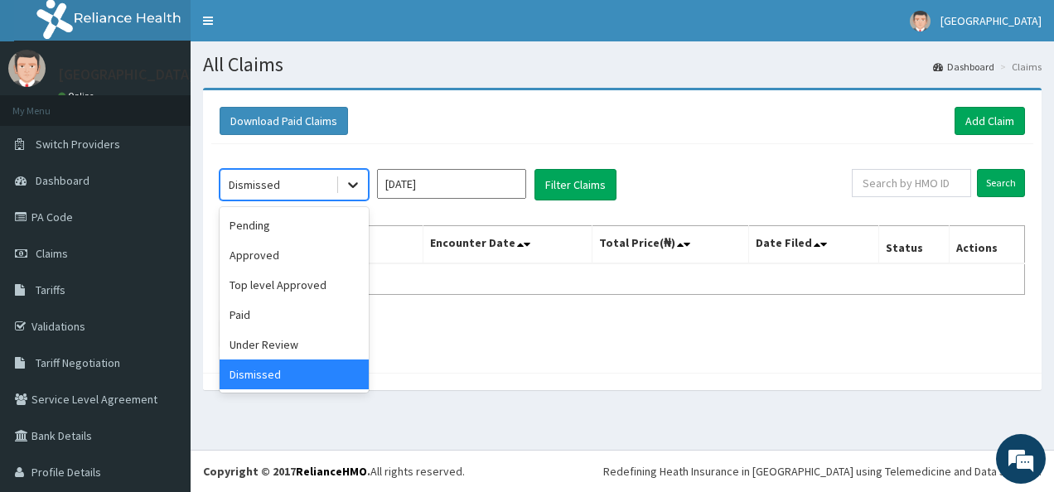
click at [348, 188] on icon at bounding box center [353, 184] width 17 height 17
click at [288, 227] on div "Pending" at bounding box center [294, 225] width 149 height 30
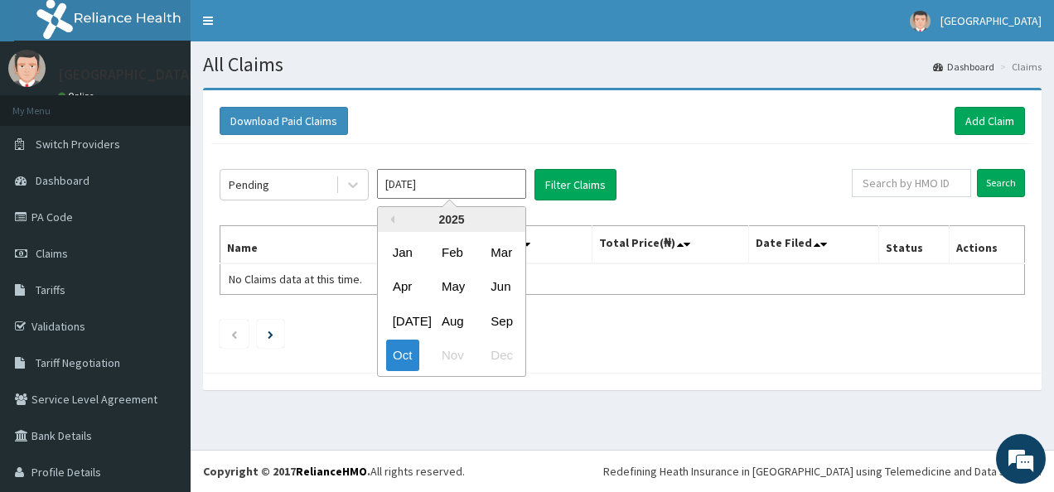
click at [426, 179] on input "[DATE]" at bounding box center [451, 184] width 149 height 30
click at [500, 318] on div "Sep" at bounding box center [500, 321] width 33 height 31
type input "[DATE]"
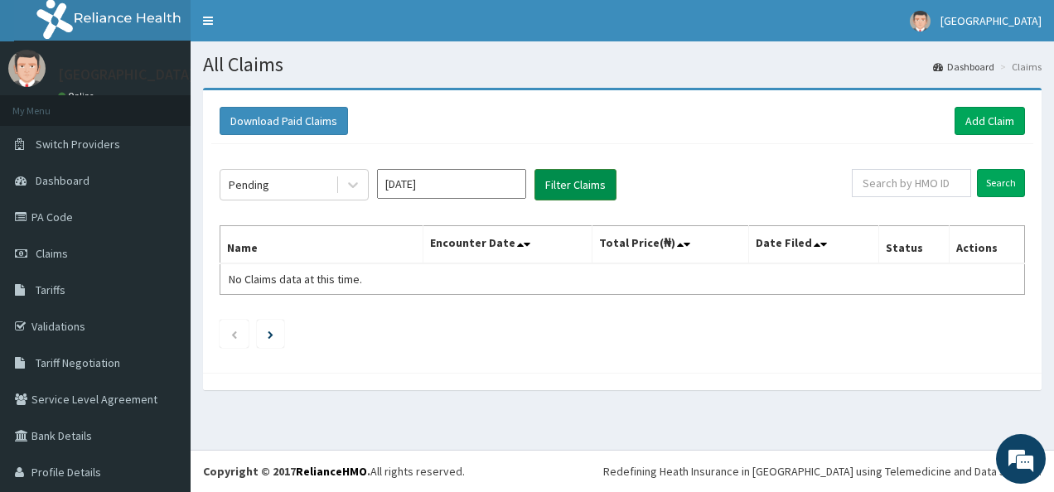
click at [577, 176] on button "Filter Claims" at bounding box center [575, 184] width 82 height 31
